Goal: Task Accomplishment & Management: Complete application form

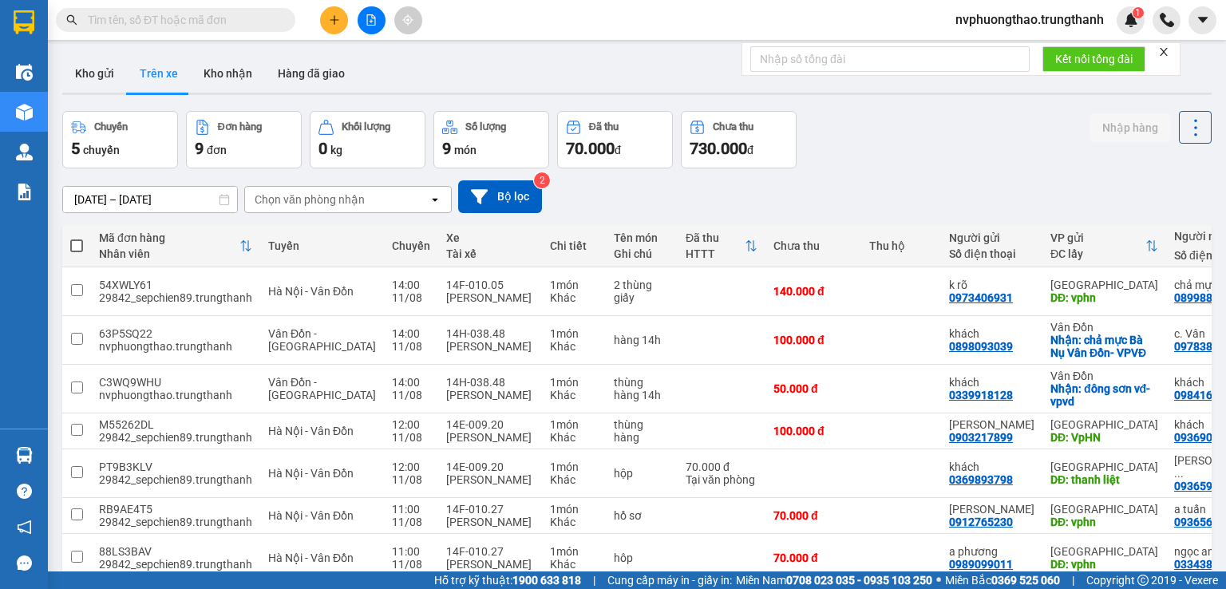
scroll to position [45, 0]
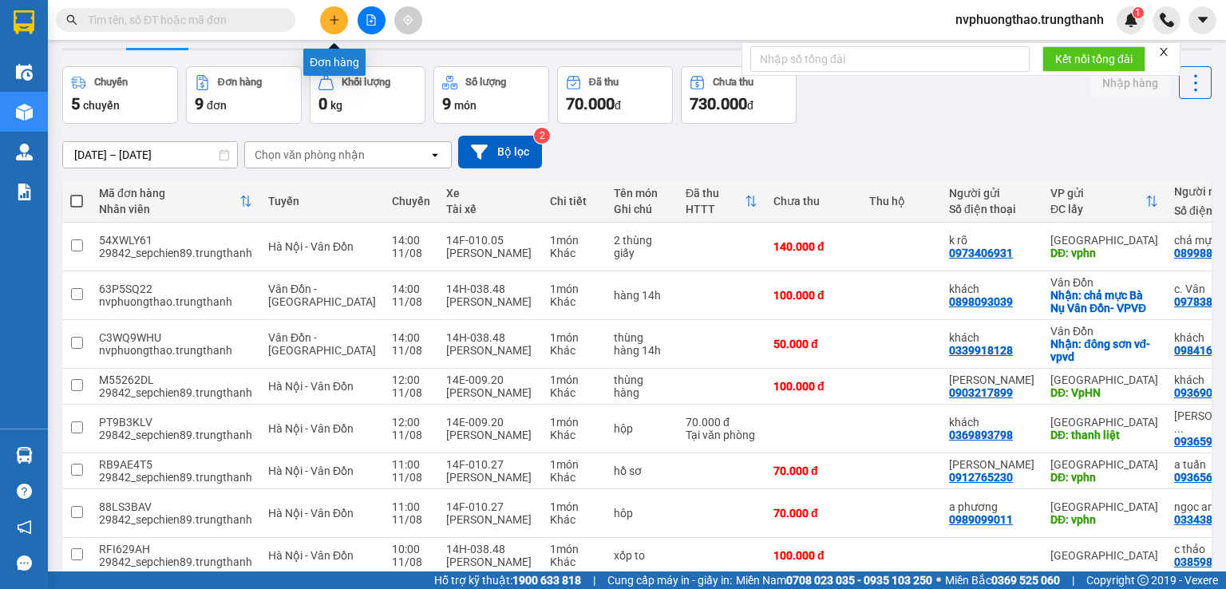
click at [337, 18] on icon "plus" at bounding box center [334, 19] width 11 height 11
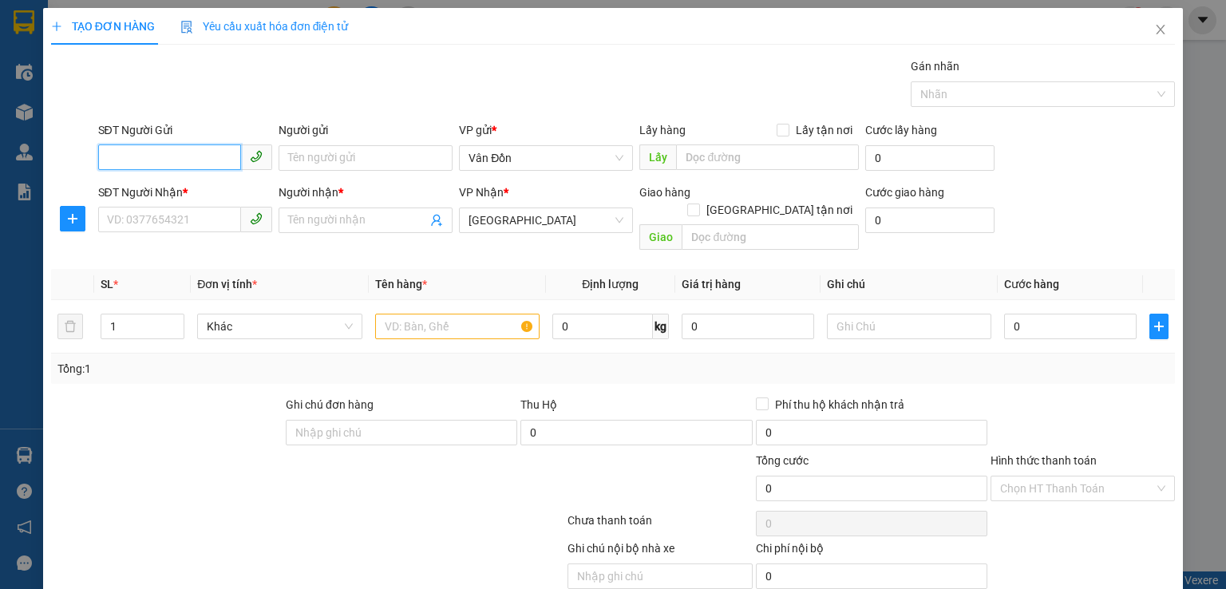
paste input "0898093039"
type input "0898093039"
click at [182, 183] on div "0898093039 - khách" at bounding box center [182, 189] width 153 height 18
type input "khách"
checkbox input "true"
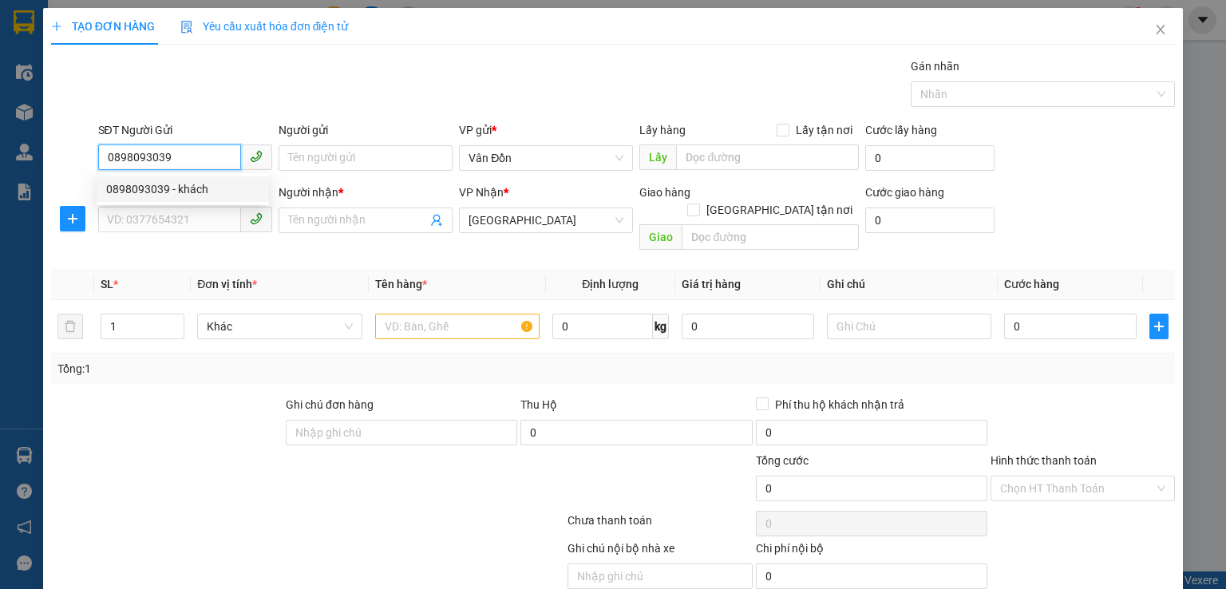
type input "chả mực Bà Nụ Vân Đồn- VPVĐ"
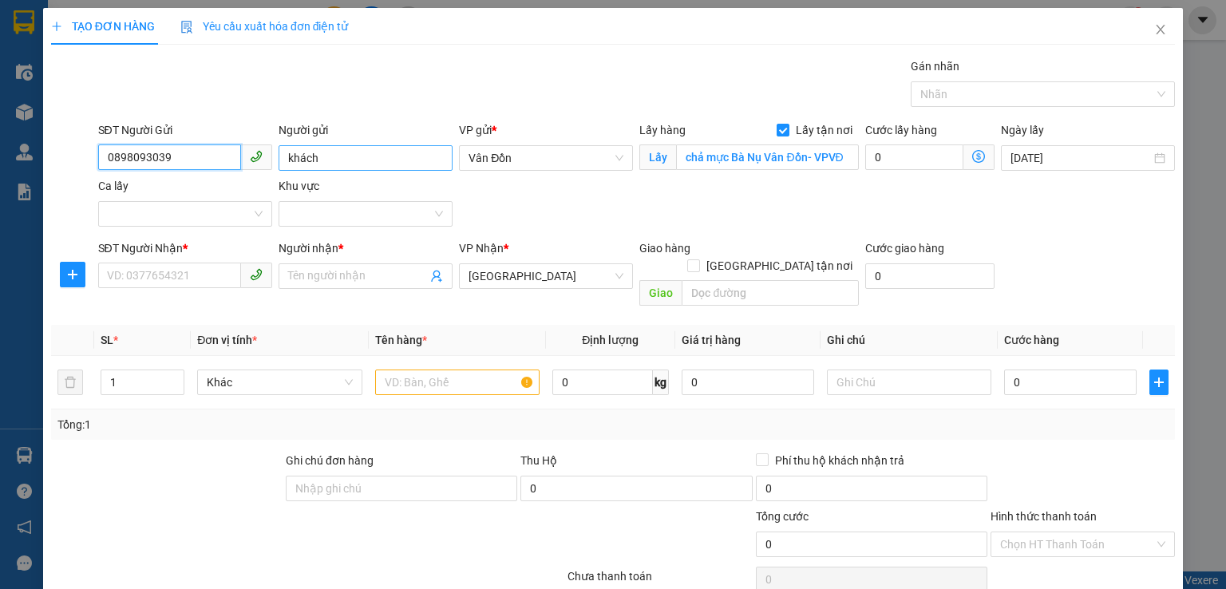
type input "0898093039"
drag, startPoint x: 322, startPoint y: 157, endPoint x: 233, endPoint y: 152, distance: 89.6
click at [233, 152] on div "SĐT Người Gửi 0898093039 0898093039 Người gửi khách VP gửi * Vân Đồn Lấy hàng L…" at bounding box center [637, 177] width 1084 height 112
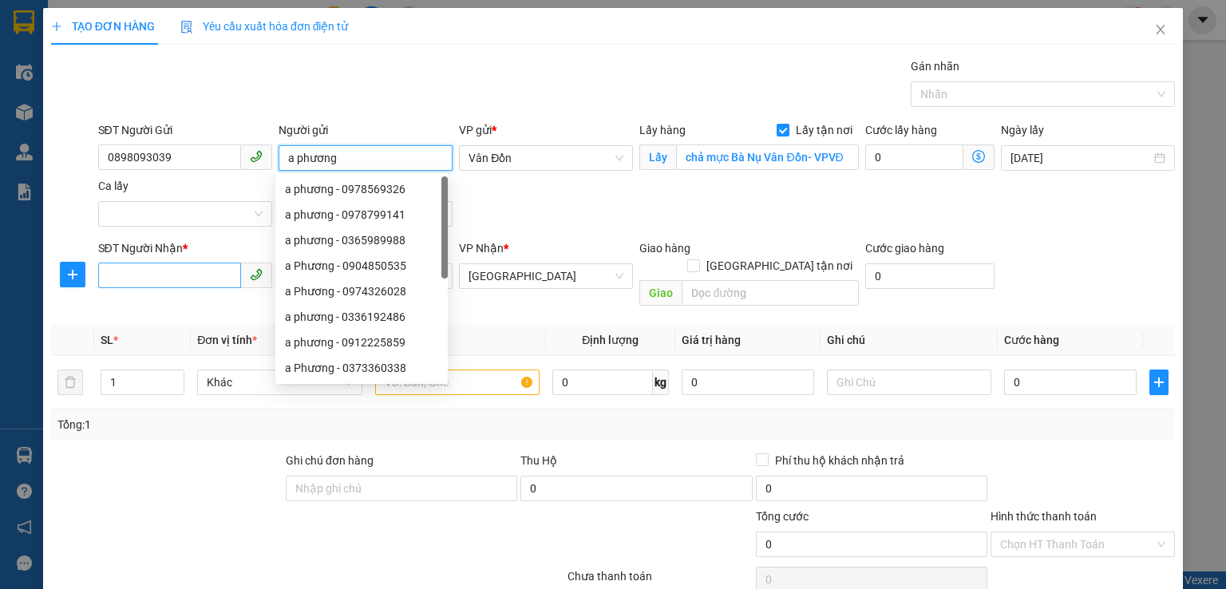
type input "a phương"
click at [201, 274] on input "SĐT Người Nhận *" at bounding box center [169, 276] width 143 height 26
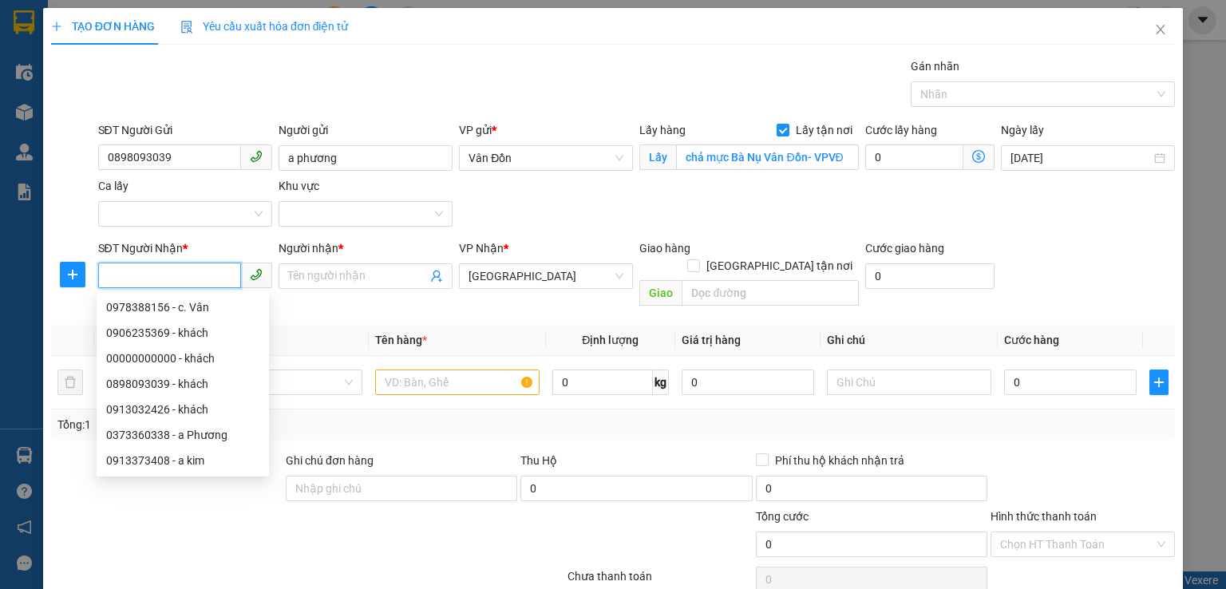
paste input "0898093039"
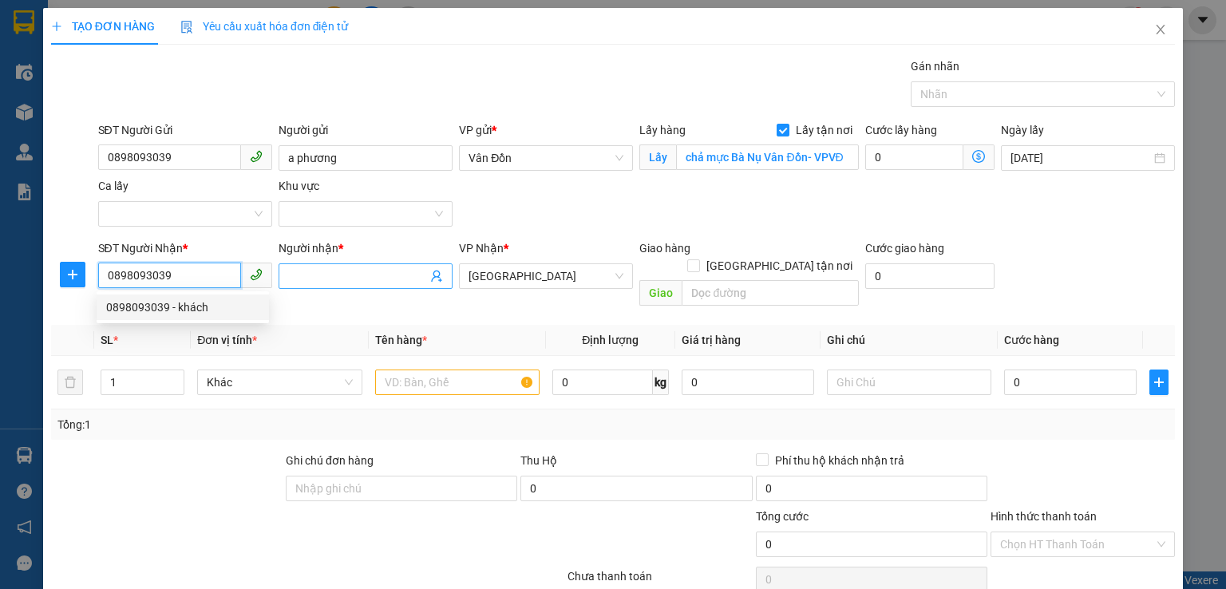
type input "0898093039"
click at [328, 287] on span at bounding box center [366, 276] width 174 height 26
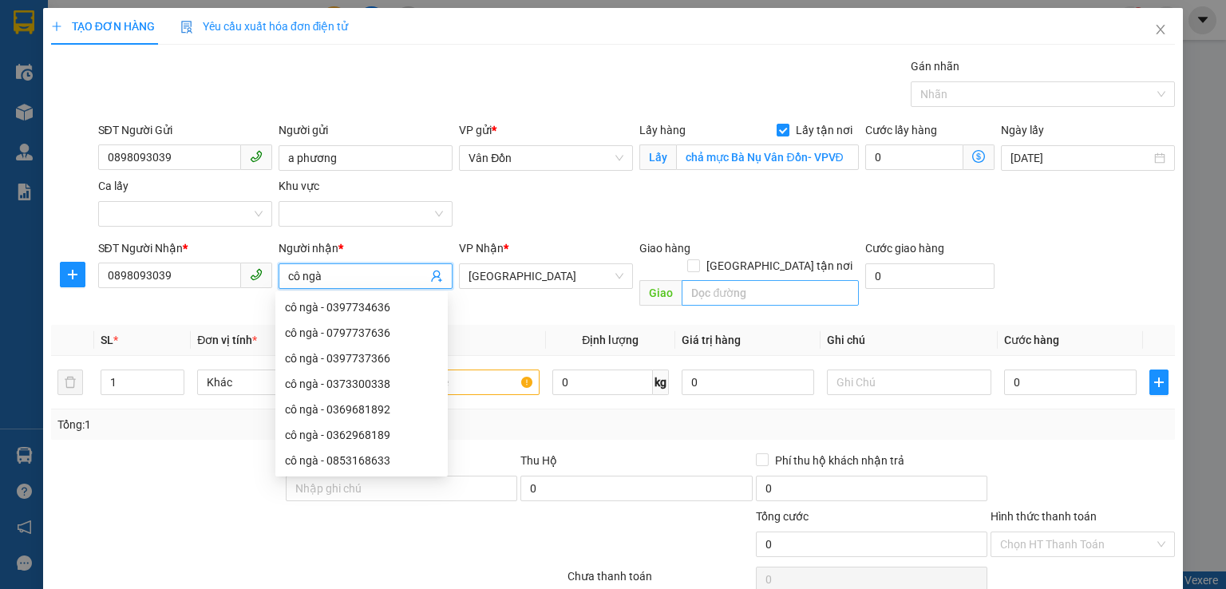
type input "cô ngà"
click at [718, 280] on input "text" at bounding box center [770, 293] width 177 height 26
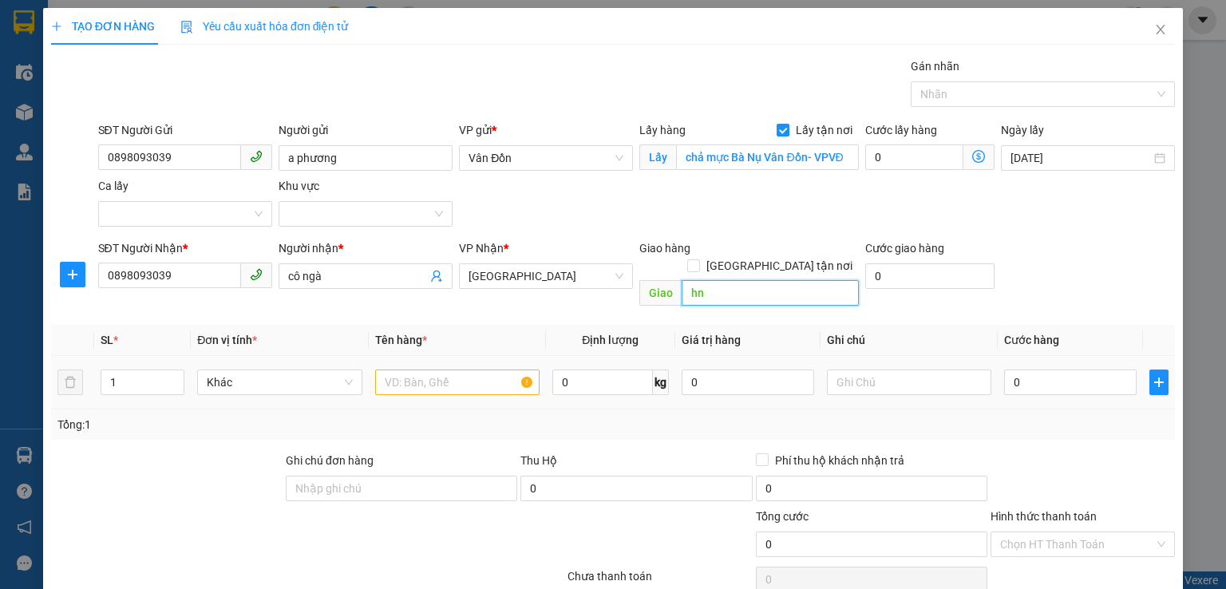
type input "hn"
click at [430, 370] on input "text" at bounding box center [457, 383] width 164 height 26
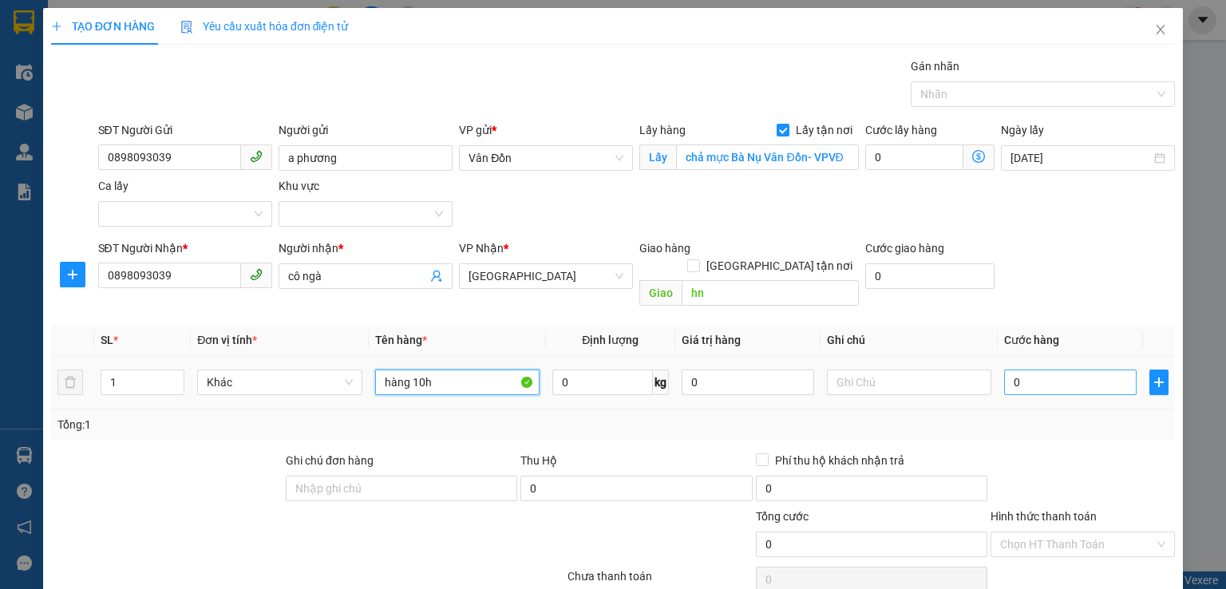
type input "hàng 10h"
click at [1004, 370] on input "0" at bounding box center [1070, 383] width 133 height 26
type input "10"
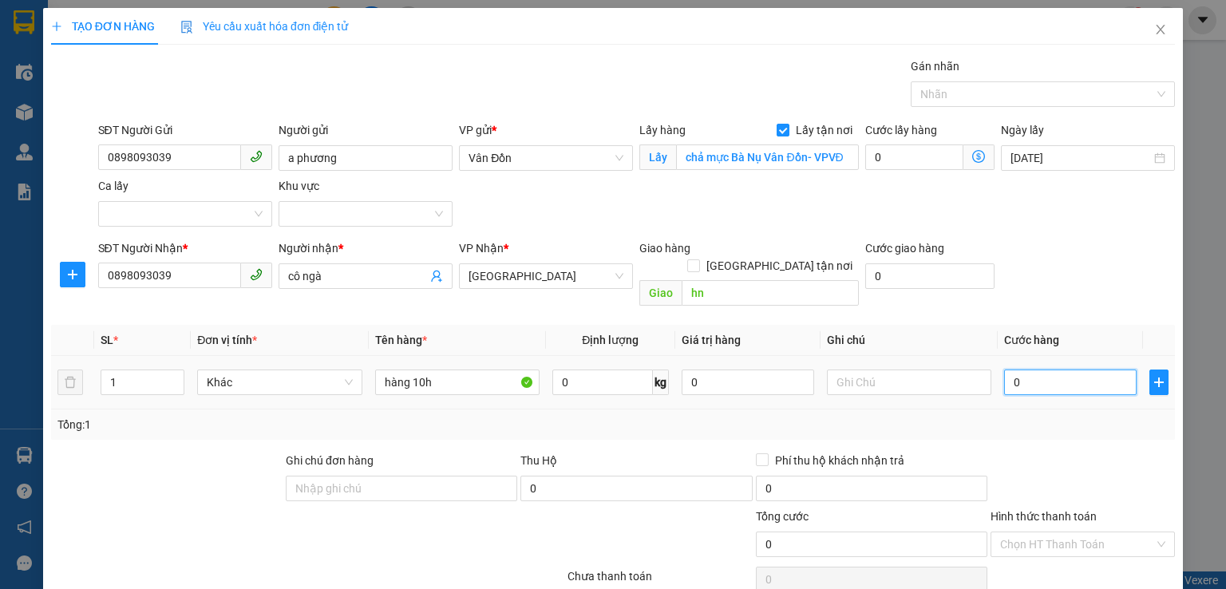
type input "10"
type input "100"
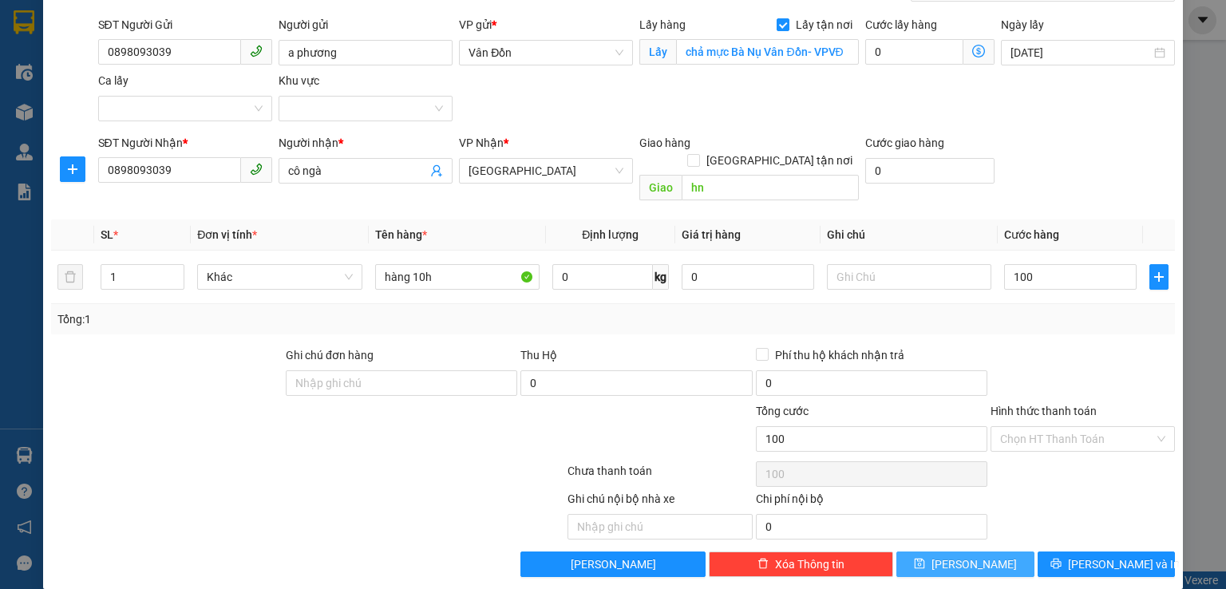
type input "100.000"
click at [980, 552] on button "[PERSON_NAME]" at bounding box center [965, 565] width 138 height 26
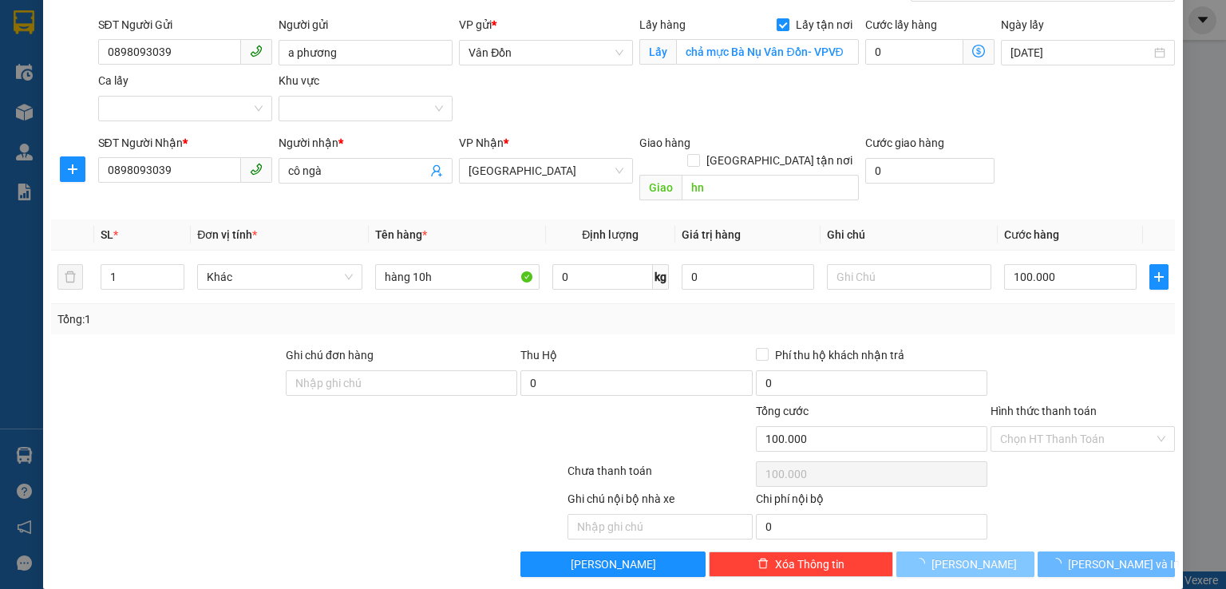
checkbox input "false"
type input "0"
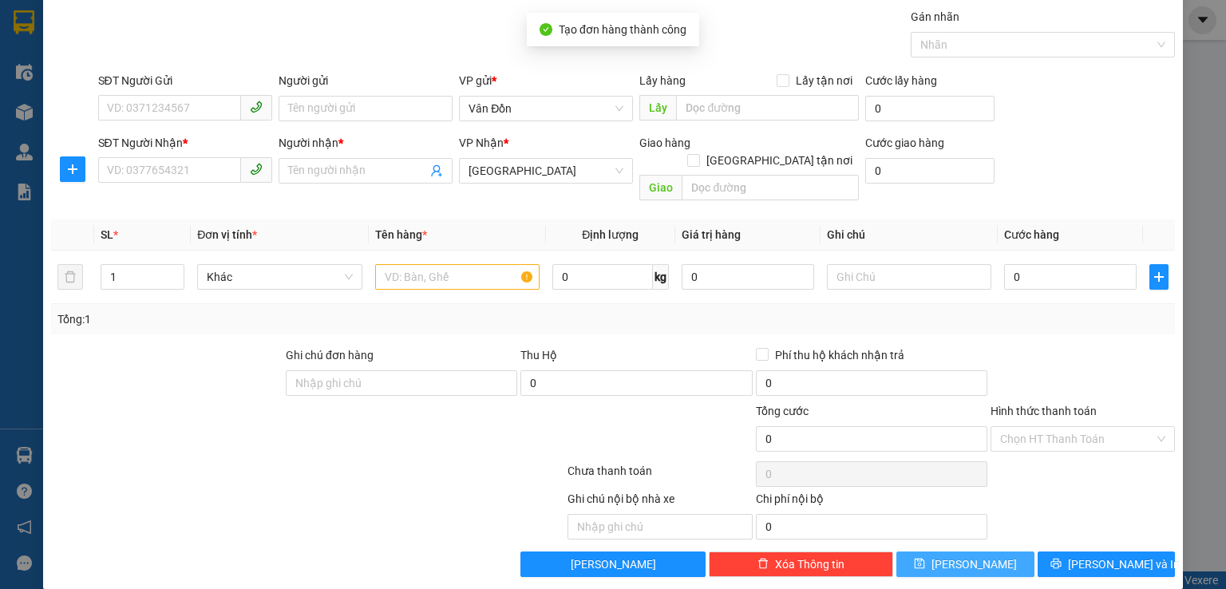
scroll to position [0, 0]
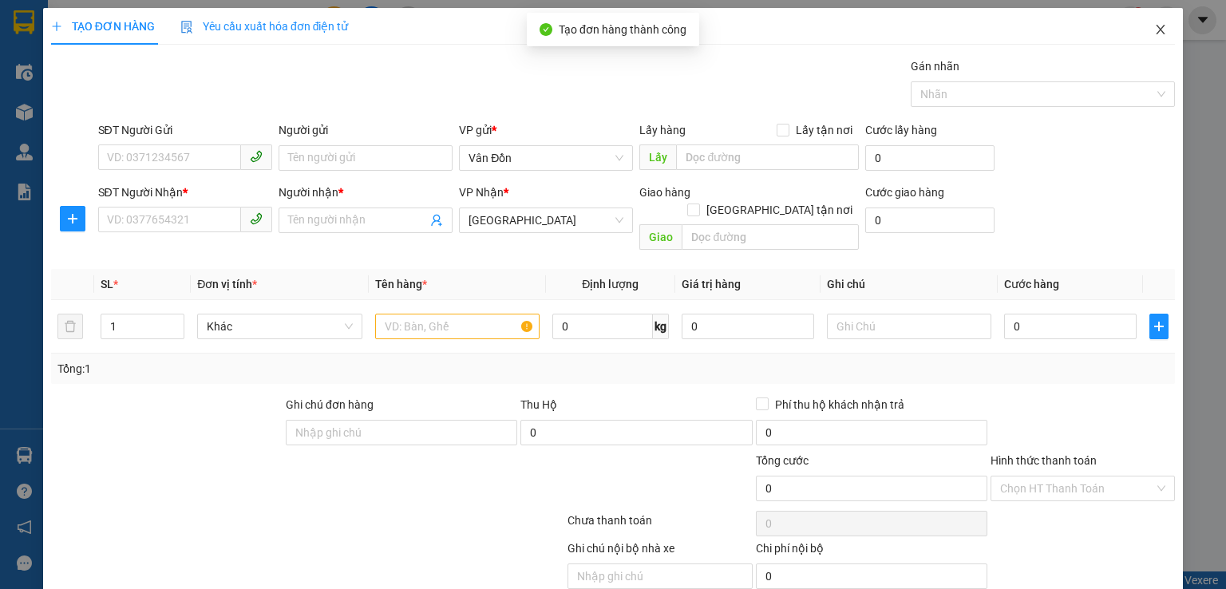
click at [1153, 22] on span "Close" at bounding box center [1160, 30] width 45 height 45
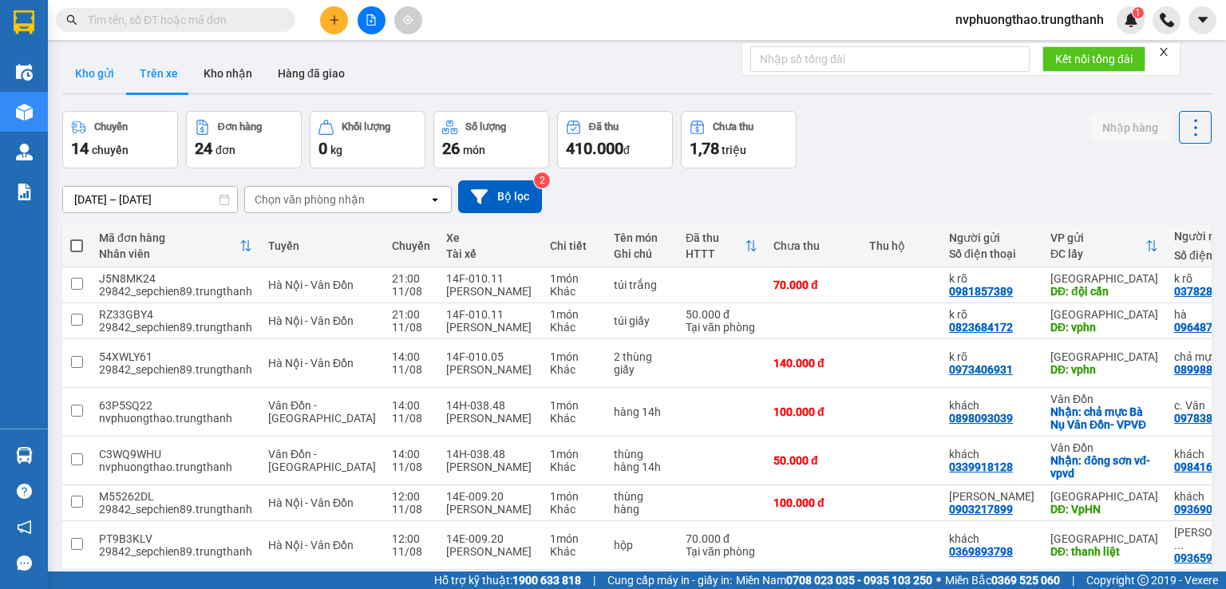
click at [113, 74] on button "Kho gửi" at bounding box center [94, 73] width 65 height 38
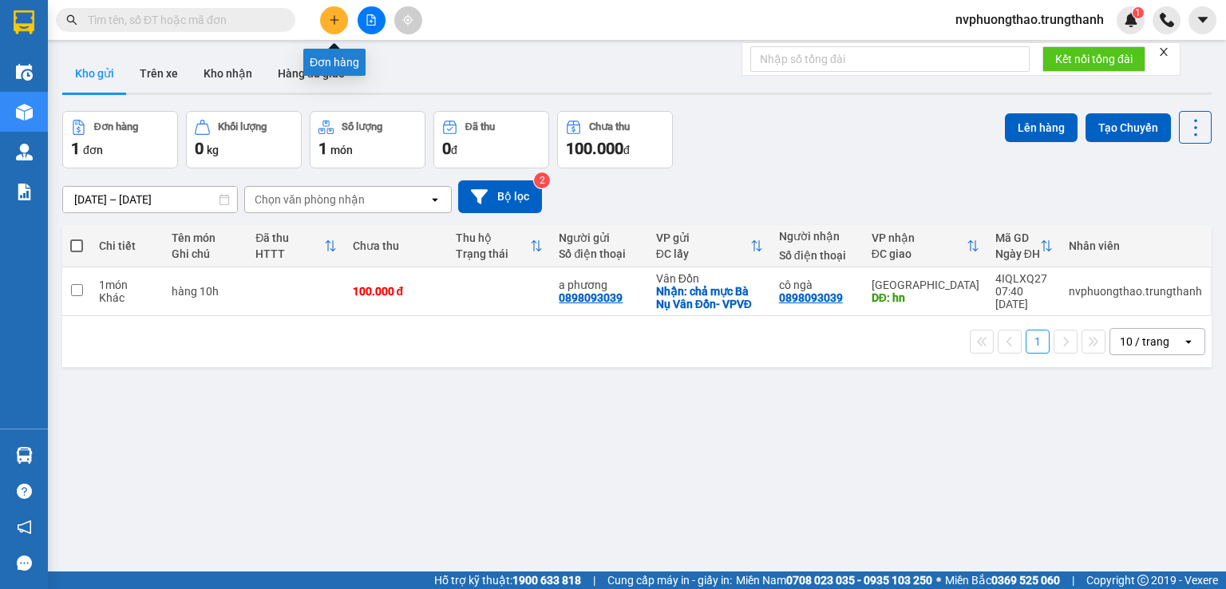
click at [332, 14] on icon "plus" at bounding box center [334, 19] width 11 height 11
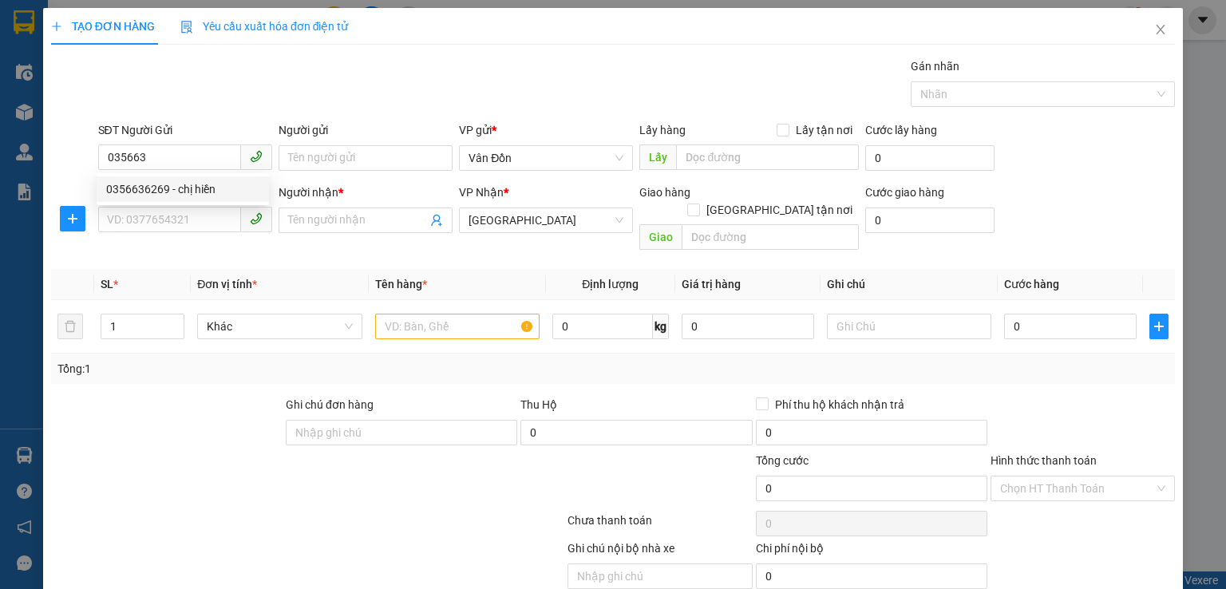
click at [152, 203] on div "0356636269 0356636269 - chị hiền" at bounding box center [183, 189] width 172 height 32
click at [152, 190] on div "SĐT Người Nhận *" at bounding box center [185, 193] width 174 height 18
click at [152, 207] on input "SĐT Người Nhận *" at bounding box center [169, 220] width 143 height 26
click at [160, 150] on input "035663" at bounding box center [169, 157] width 143 height 26
click at [172, 189] on div "0356636269 - chị hiền" at bounding box center [182, 189] width 153 height 18
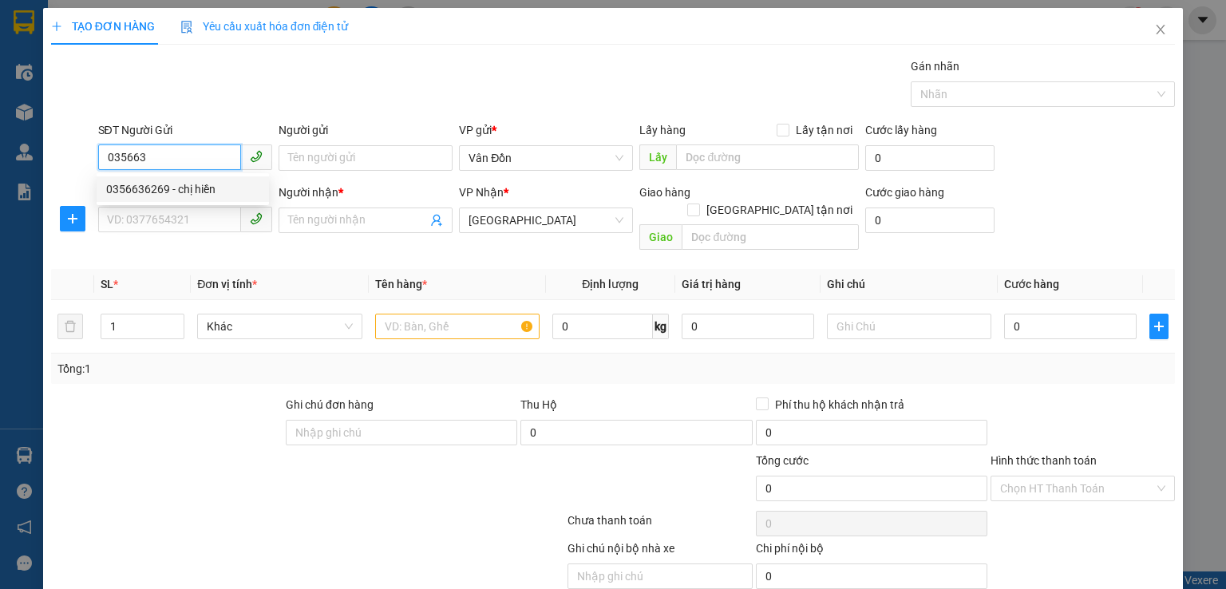
type input "0356636269"
type input "chị hiền"
checkbox input "true"
type input "vpvđ"
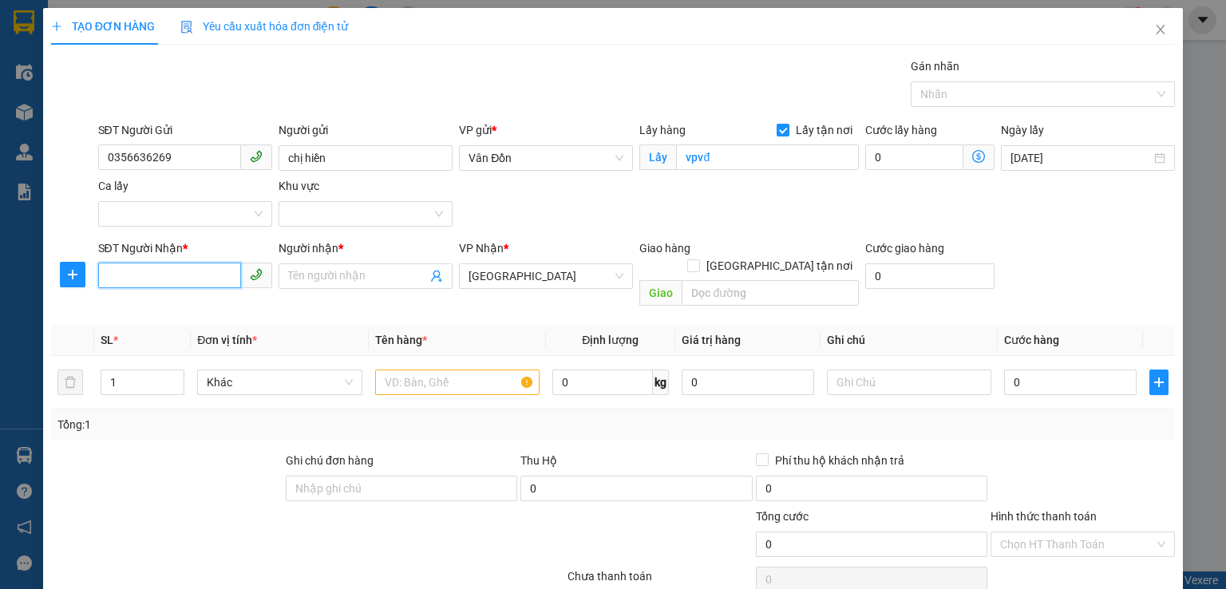
click at [192, 276] on input "SĐT Người Nhận *" at bounding box center [169, 276] width 143 height 26
type input "taxi 878 vân đồn-vpvđ"
click at [190, 275] on input "SĐT Người Nhận *" at bounding box center [169, 276] width 143 height 26
type input "0000000000"
click at [332, 278] on input "Người nhận *" at bounding box center [357, 276] width 139 height 18
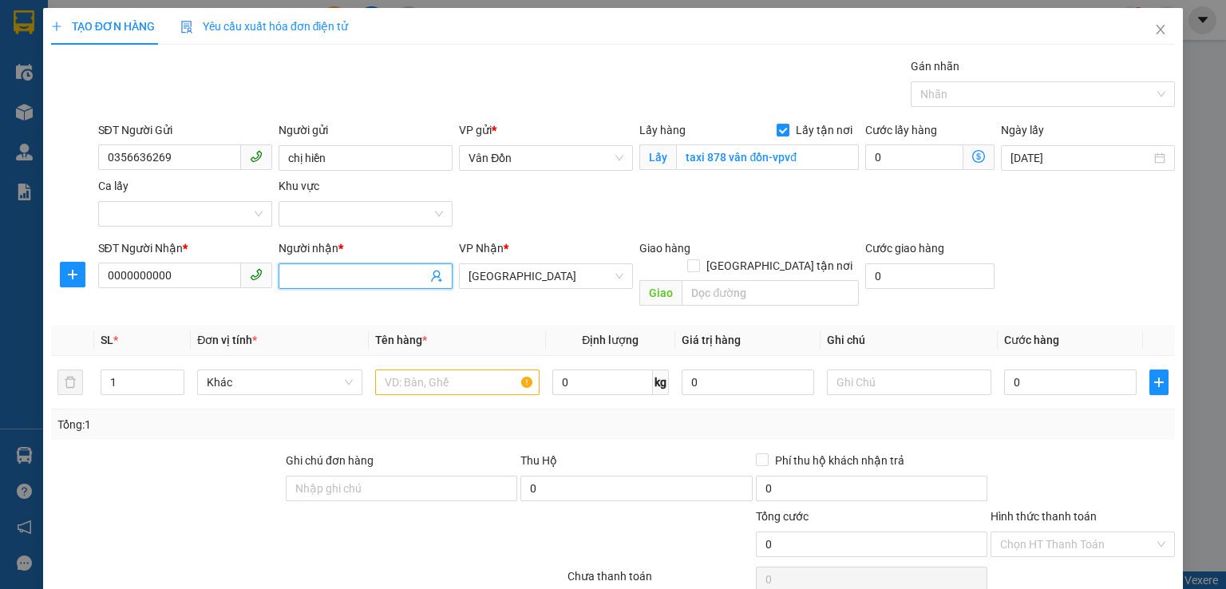
type input "j"
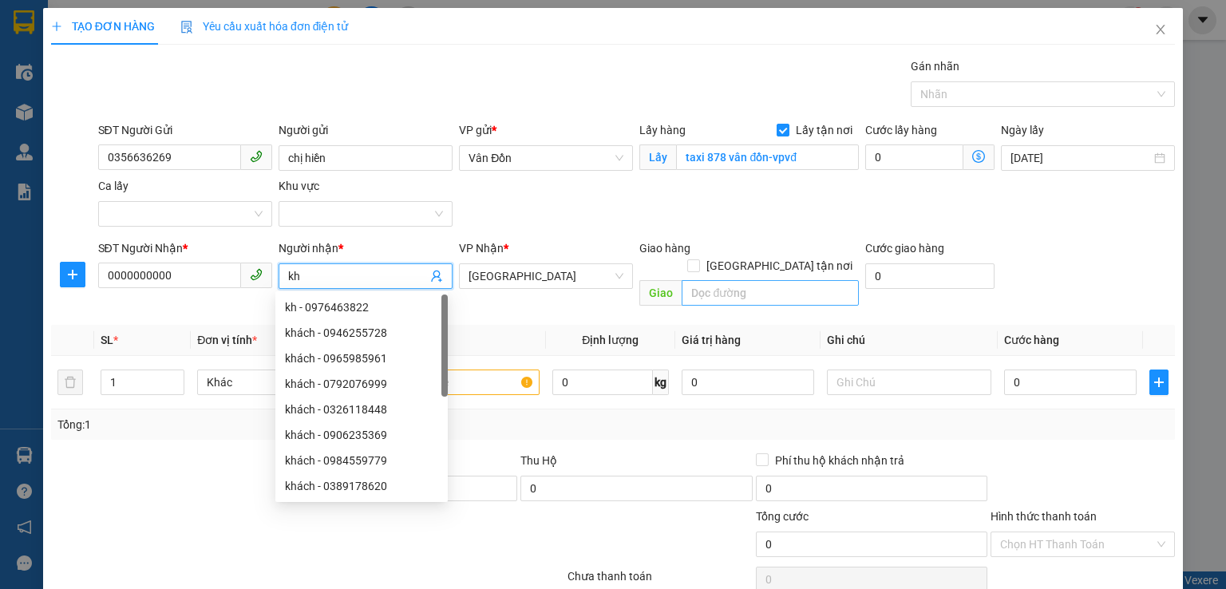
type input "kh"
click at [688, 280] on input "text" at bounding box center [770, 293] width 177 height 26
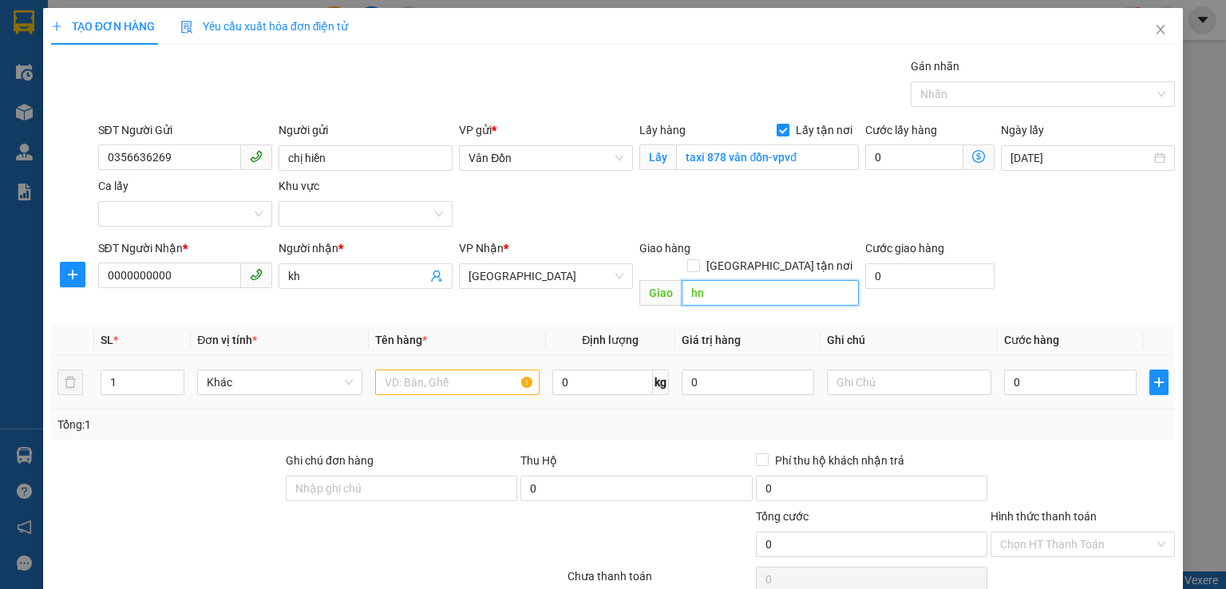
type input "hn"
click at [466, 370] on input "text" at bounding box center [457, 383] width 164 height 26
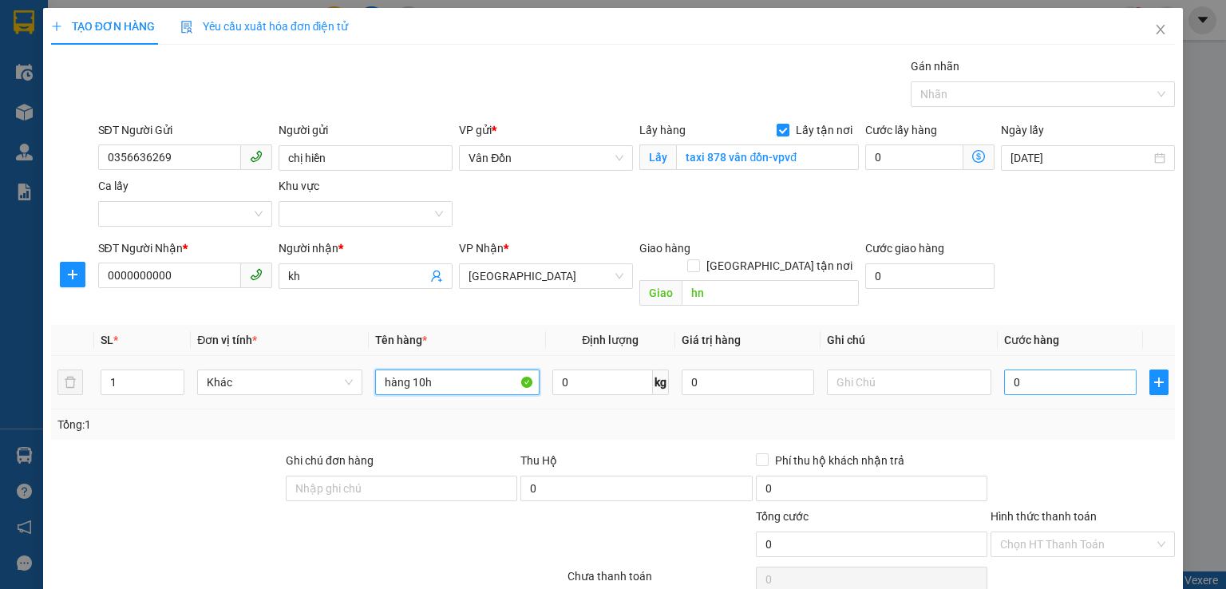
type input "hàng 10h"
click at [1004, 370] on input "0" at bounding box center [1070, 383] width 133 height 26
type input "10"
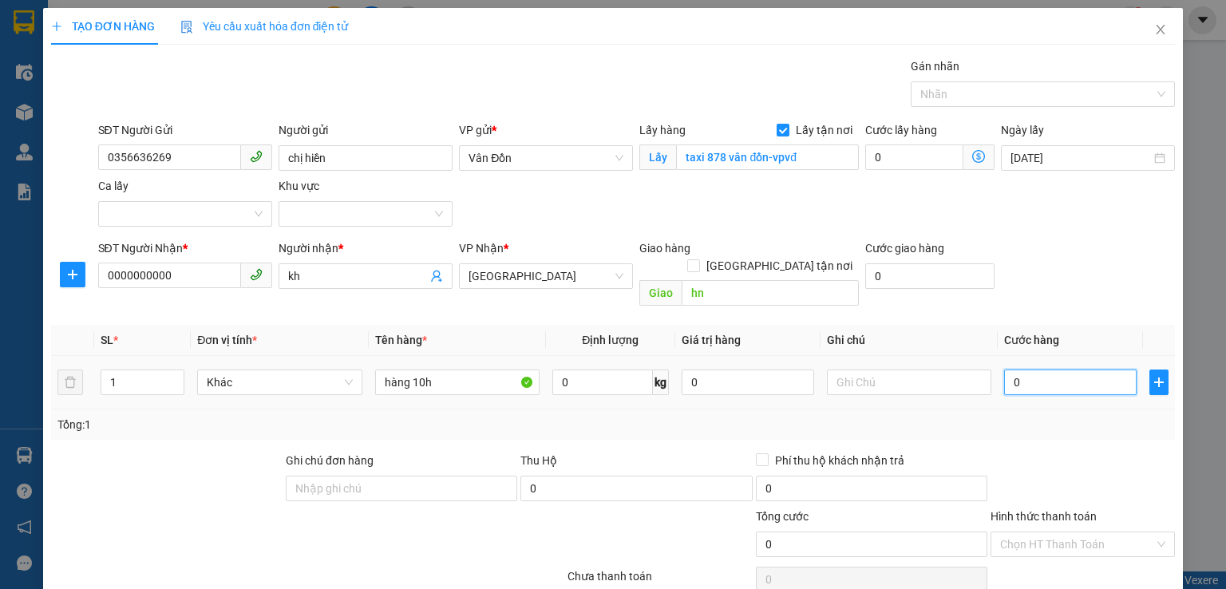
type input "10"
type input "100"
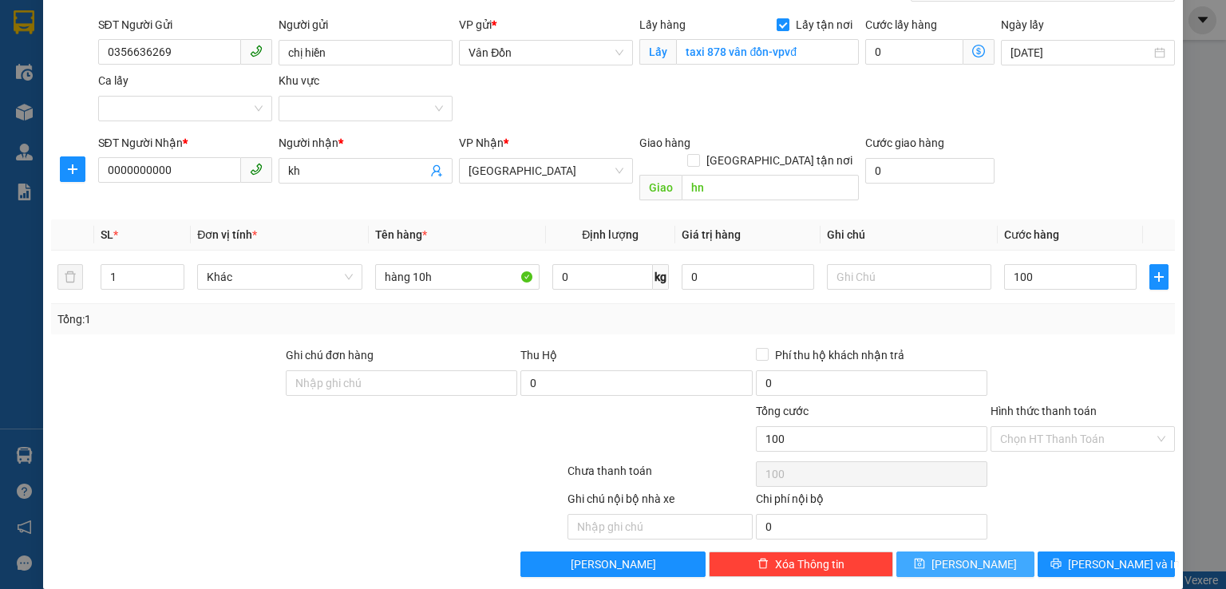
type input "100.000"
click at [925, 558] on icon "save" at bounding box center [919, 563] width 11 height 11
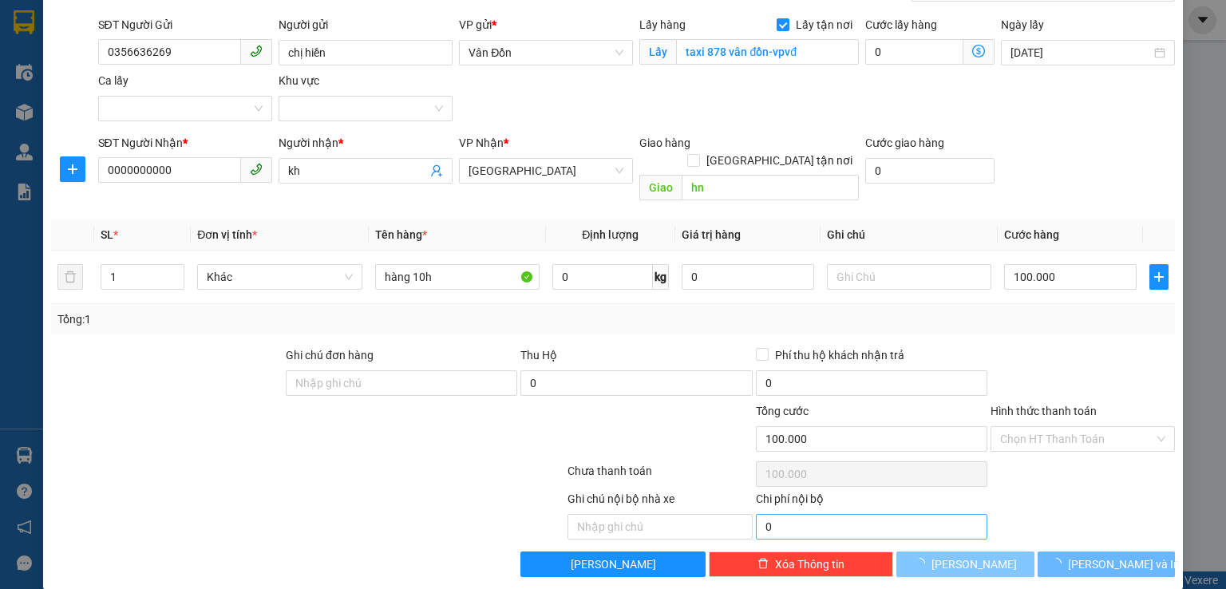
checkbox input "false"
type input "0"
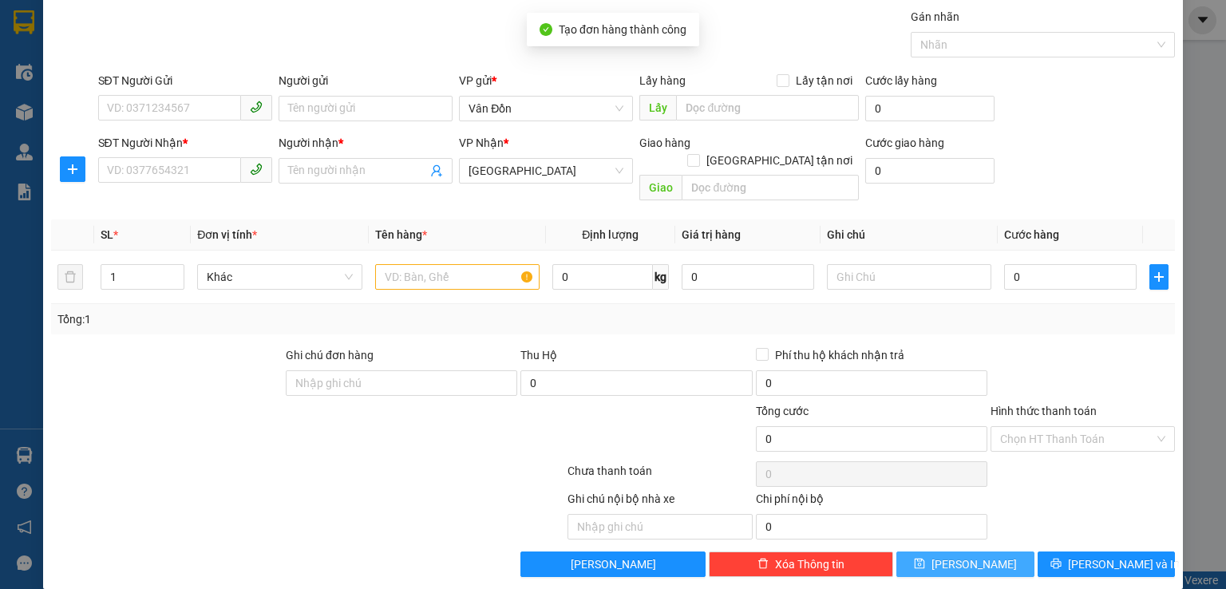
scroll to position [0, 0]
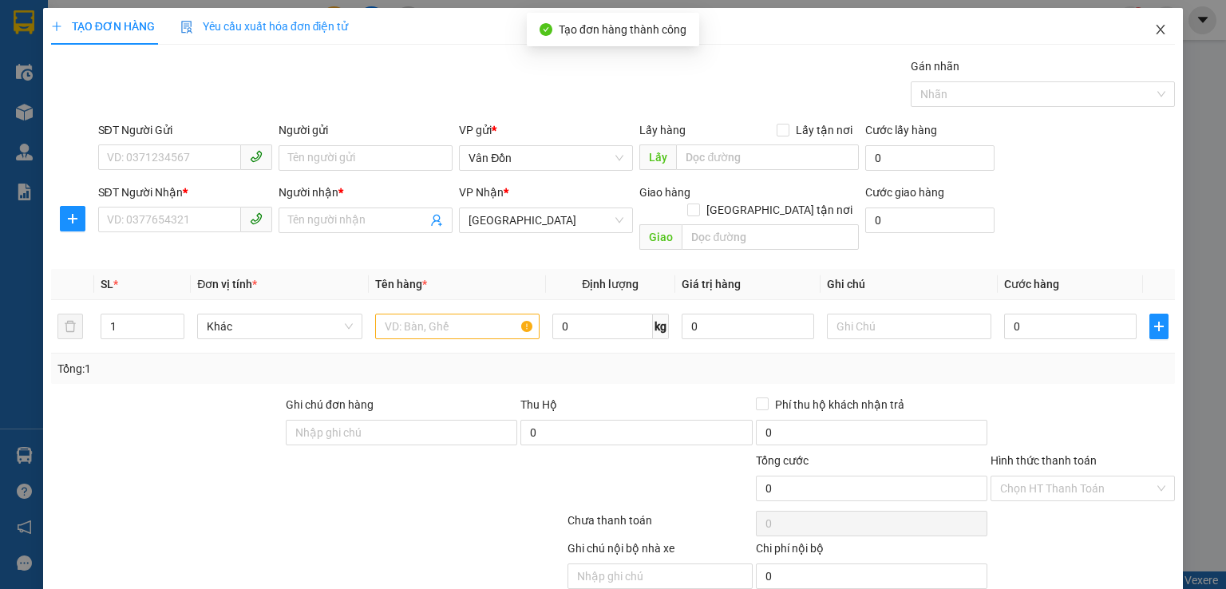
click at [1157, 34] on icon "close" at bounding box center [1161, 30] width 9 height 10
